Goal: Task Accomplishment & Management: Use online tool/utility

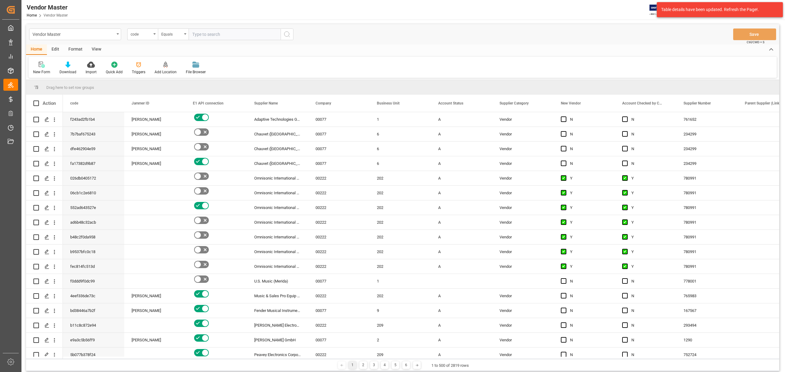
click at [494, 36] on div "Vendor Master code Equals Save Ctrl/CMD + S" at bounding box center [402, 34] width 753 height 20
click at [704, 46] on div "Home Edit Format View" at bounding box center [402, 49] width 753 height 10
click at [609, 27] on div "Vendor Master code Equals Save Ctrl/CMD + S" at bounding box center [402, 34] width 753 height 20
click at [707, 5] on div "Table details have been updated. Refresh the Page!." at bounding box center [720, 9] width 126 height 15
click at [91, 35] on div "Vendor Master" at bounding box center [74, 34] width 82 height 8
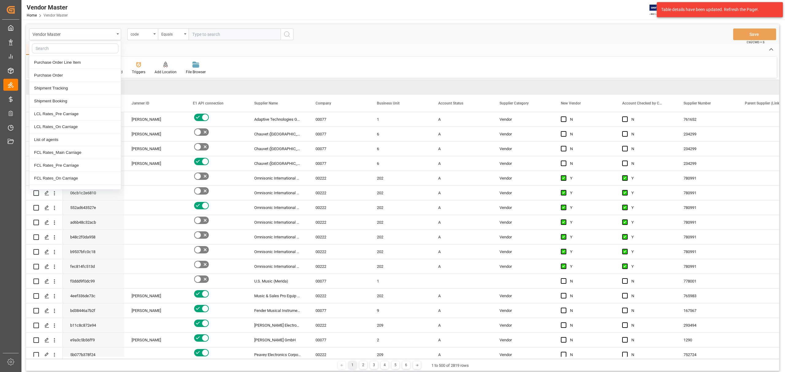
click at [437, 37] on div "Vendor Master Purchase Order Line Item Purchase Order Shipment Tracking Shipmen…" at bounding box center [402, 34] width 753 height 20
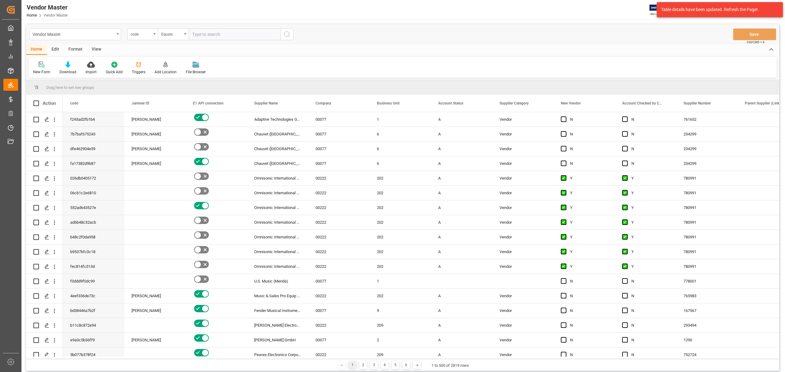
click at [758, 7] on div "Table details have been updated. Refresh the Page!." at bounding box center [717, 9] width 113 height 6
click at [468, 40] on div "Vendor Master code Equals Save Ctrl/CMD + S" at bounding box center [402, 34] width 753 height 20
click at [773, 10] on html "Created by potrace 1.15, written by Peter Selinger 2001-2017 Created by potrace…" at bounding box center [392, 186] width 785 height 372
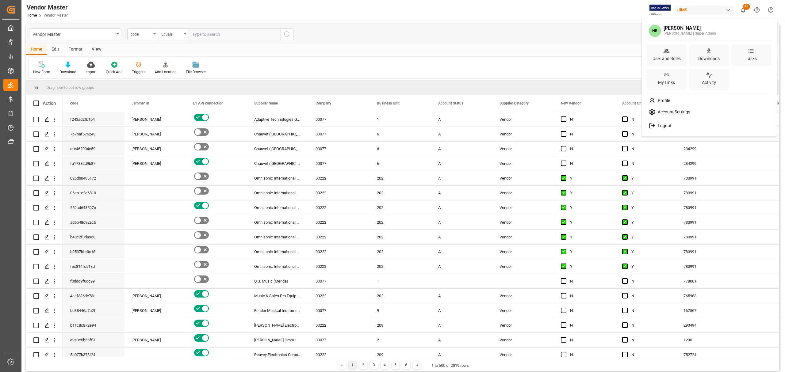
drag, startPoint x: 387, startPoint y: 47, endPoint x: 398, endPoint y: 369, distance: 322.6
click at [388, 47] on html "Created by potrace 1.15, written by Peter Selinger 2001-2017 Created by potrace…" at bounding box center [392, 186] width 785 height 372
